Goal: Check status: Check status

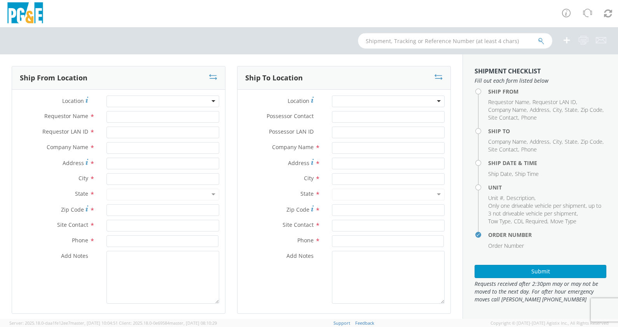
click at [382, 44] on input "text" at bounding box center [455, 41] width 194 height 16
select select "2041093"
type input "b42635"
click at [540, 37] on button "submit" at bounding box center [541, 41] width 7 height 9
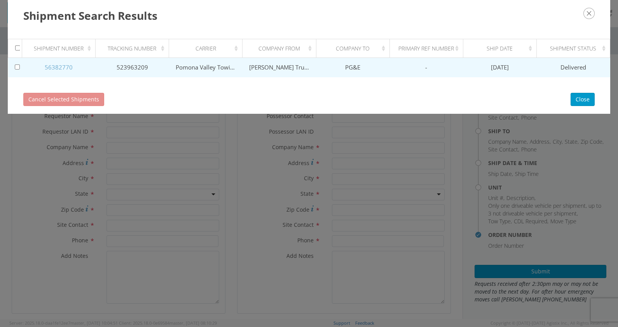
click at [66, 64] on link "56382770" at bounding box center [59, 67] width 28 height 8
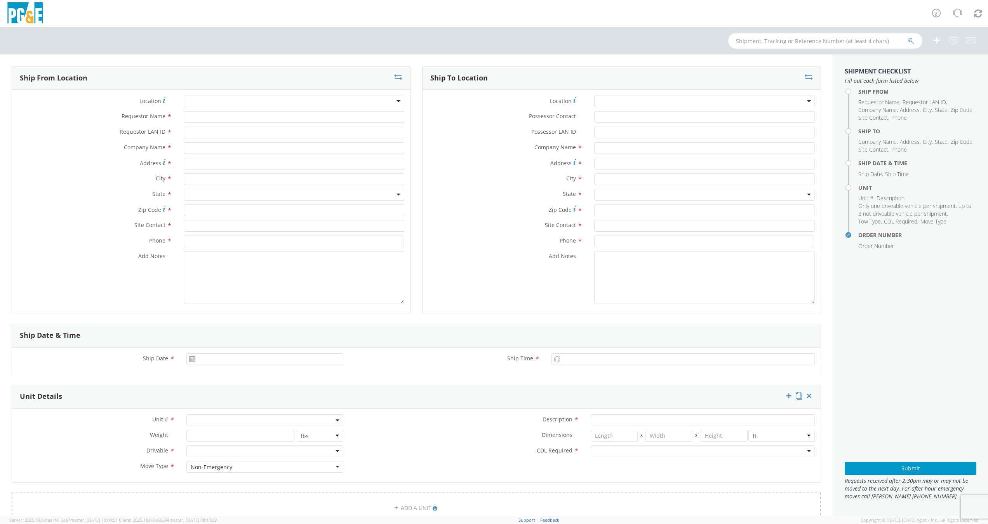
click at [754, 41] on input "text" at bounding box center [825, 41] width 194 height 16
paste input "B42653"
type input "B42653"
click at [909, 39] on icon "submit" at bounding box center [911, 41] width 7 height 7
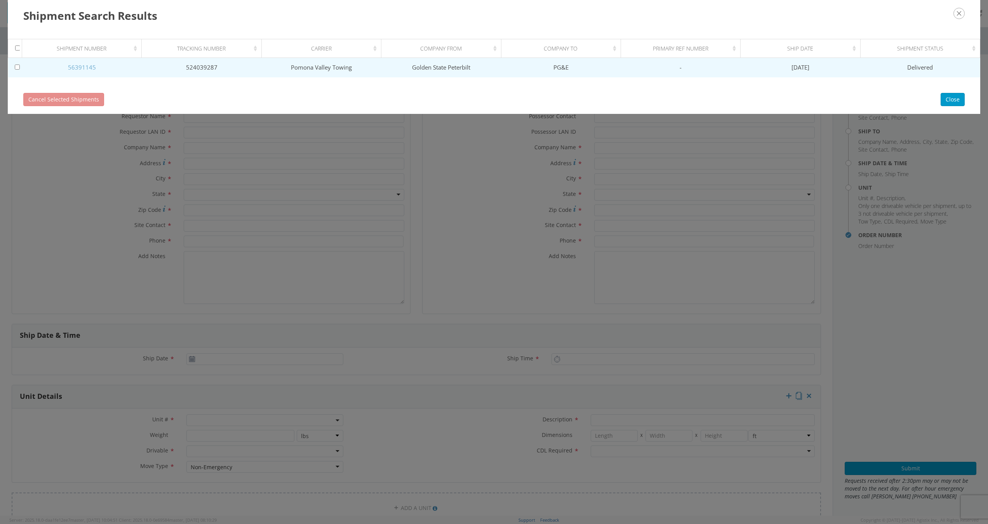
click at [80, 68] on link "56391145" at bounding box center [82, 67] width 28 height 8
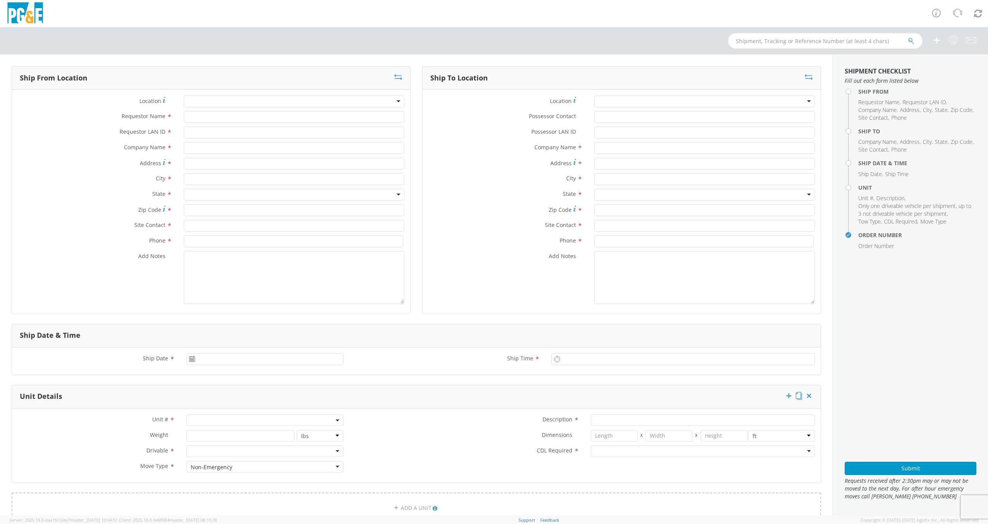
click at [757, 37] on input "text" at bounding box center [825, 41] width 194 height 16
paste input "B43635"
type input "B43635"
click at [910, 43] on icon "submit" at bounding box center [911, 41] width 7 height 7
click at [748, 40] on input "text" at bounding box center [825, 41] width 194 height 16
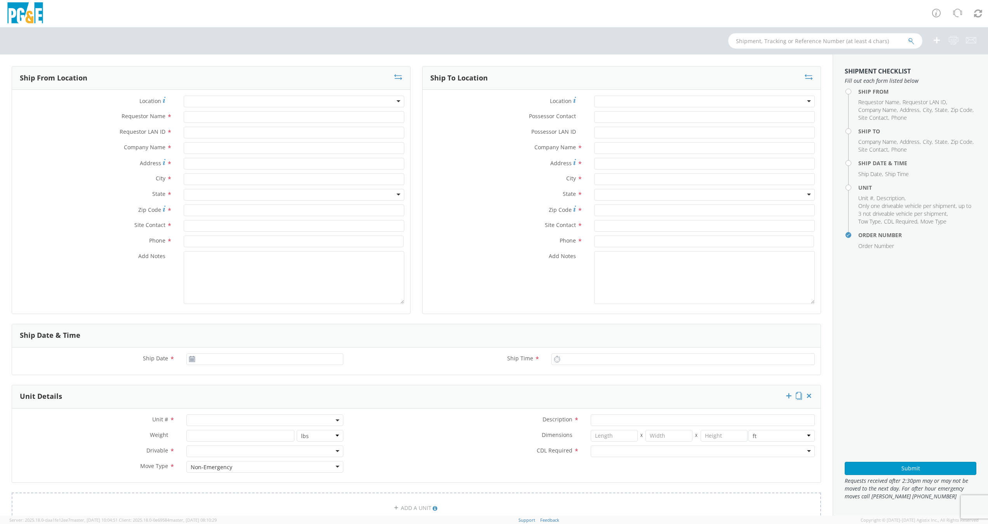
paste input "B43635"
click at [907, 40] on input "B43635" at bounding box center [825, 41] width 194 height 16
click at [913, 42] on icon "submit" at bounding box center [911, 41] width 7 height 7
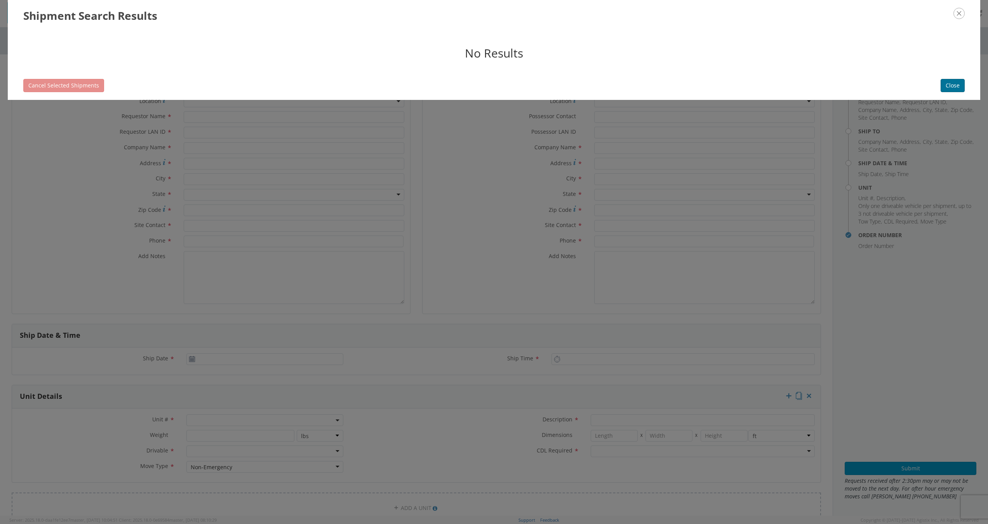
click at [958, 85] on button "Close" at bounding box center [953, 85] width 24 height 13
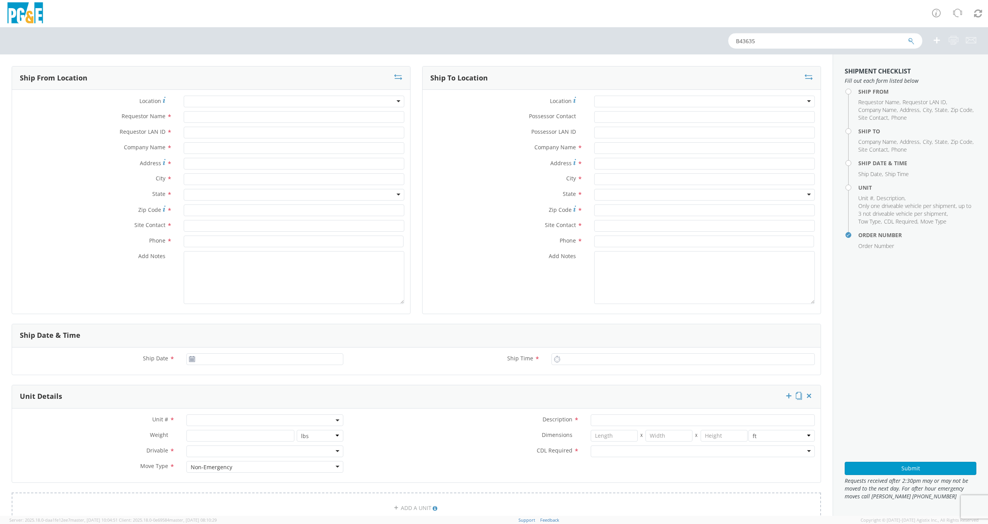
click at [771, 41] on input "B43635" at bounding box center [825, 41] width 194 height 16
click at [735, 38] on input "B43635" at bounding box center [825, 41] width 194 height 16
click at [909, 38] on icon "submit" at bounding box center [911, 41] width 7 height 7
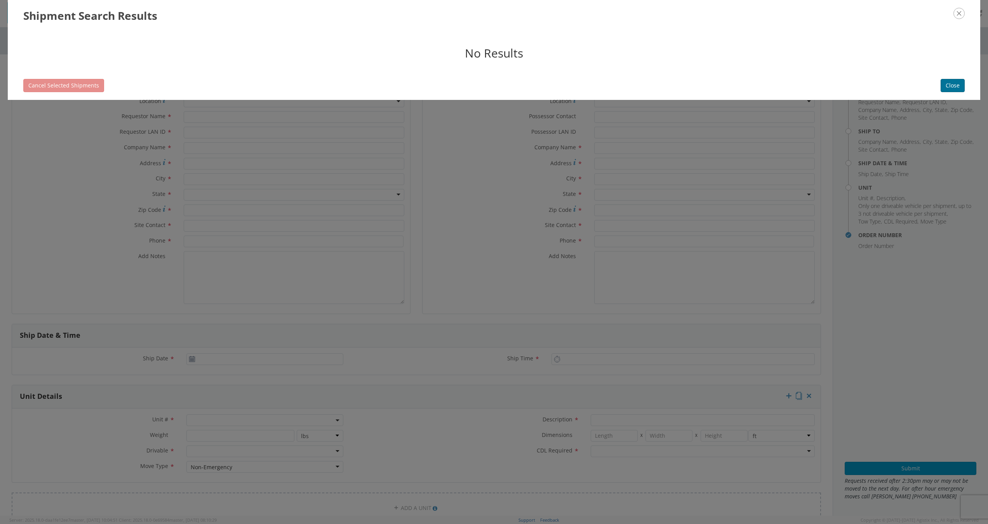
click at [961, 79] on button "Close" at bounding box center [953, 85] width 24 height 13
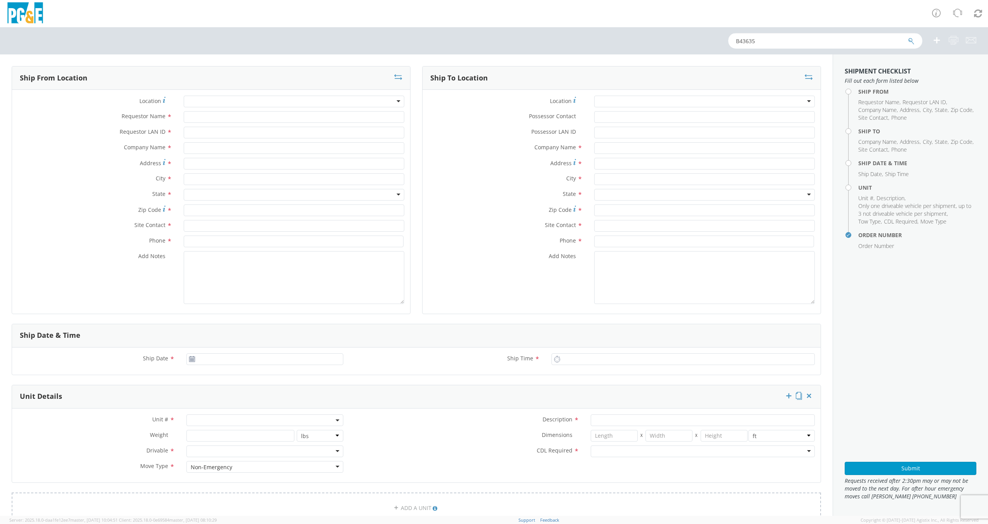
drag, startPoint x: 796, startPoint y: 37, endPoint x: 822, endPoint y: 44, distance: 26.4
click at [798, 38] on input "B43635" at bounding box center [825, 41] width 194 height 16
type input "B"
click at [761, 39] on input "text" at bounding box center [825, 41] width 194 height 16
paste input "B42635"
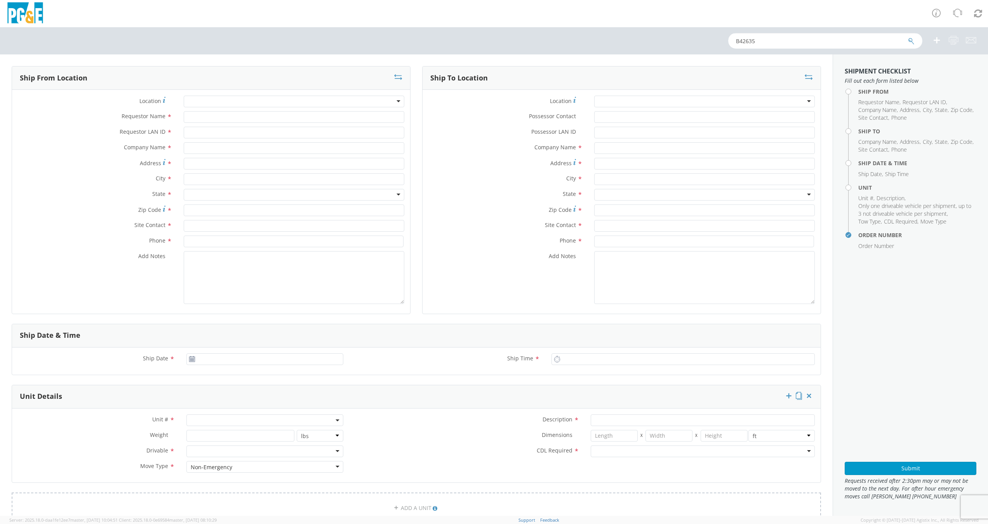
type input "B42635"
click at [910, 41] on icon "submit" at bounding box center [911, 41] width 7 height 7
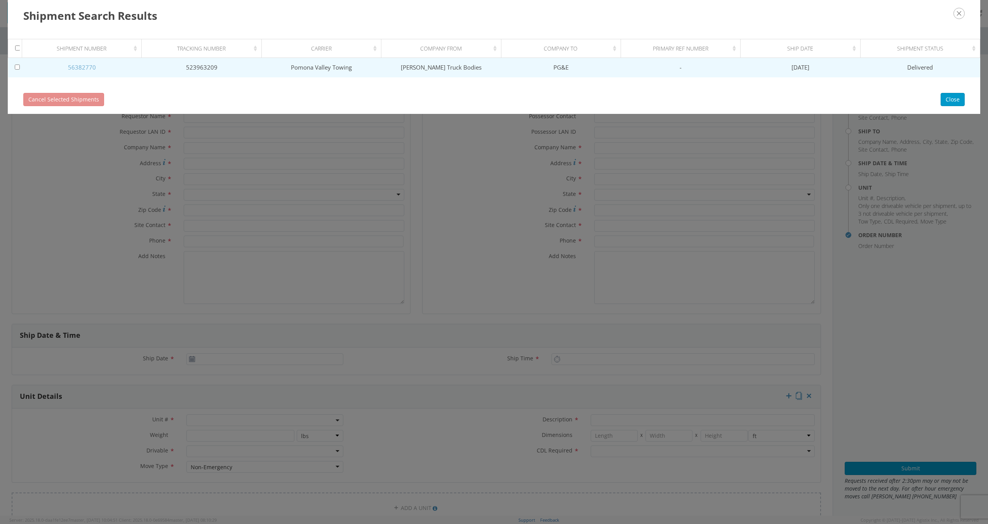
click at [94, 67] on link "56382770" at bounding box center [82, 67] width 28 height 8
